Goal: Ask a question

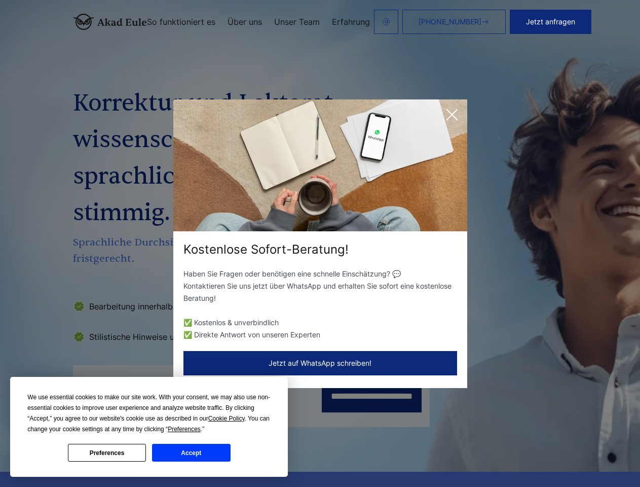
click at [320, 243] on div "Kostenlose Sofort-Beratung!" at bounding box center [320, 249] width 294 height 16
click at [228, 418] on span "Cookie Policy" at bounding box center [226, 418] width 36 height 7
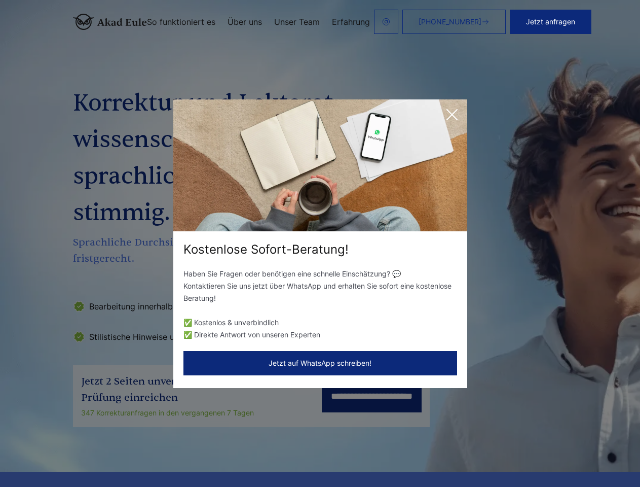
click at [196, 429] on div "Kostenlose Sofort-Beratung! Haben Sie Fragen oder benötigen eine schnelle Einsc…" at bounding box center [320, 243] width 640 height 487
click at [107, 452] on div "Kostenlose Sofort-Beratung! Haben Sie Fragen oder benötigen eine schnelle Einsc…" at bounding box center [320, 243] width 640 height 487
click at [191, 452] on div "Kostenlose Sofort-Beratung! Haben Sie Fragen oder benötigen eine schnelle Einsc…" at bounding box center [320, 243] width 640 height 487
click at [587, 22] on button "Jetzt anfragen" at bounding box center [551, 22] width 82 height 24
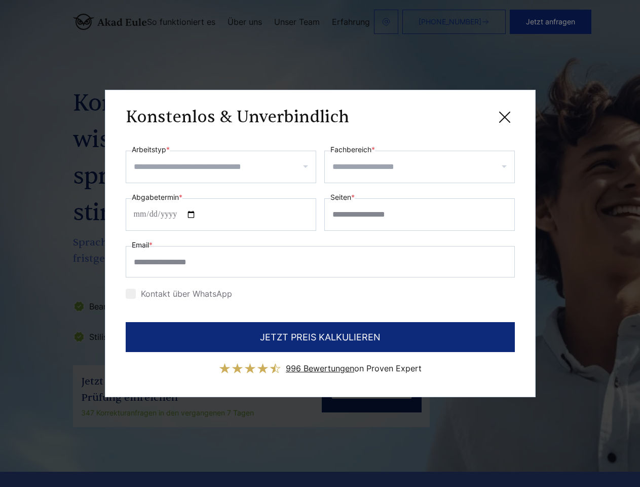
click at [452, 115] on div "Konstenlos & Unverbindlich" at bounding box center [320, 117] width 389 height 13
click at [320, 363] on span "996 Bewertungen" at bounding box center [320, 368] width 68 height 10
